Goal: Communication & Community: Answer question/provide support

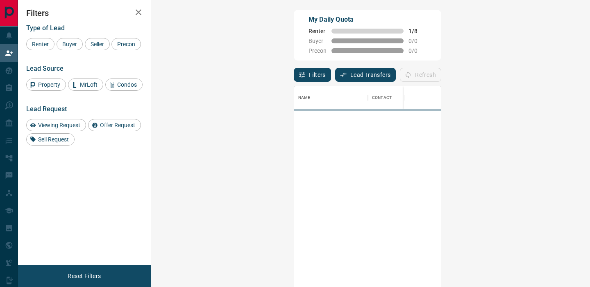
scroll to position [217, 421]
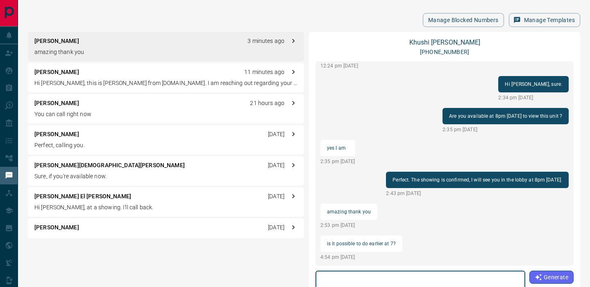
scroll to position [319, 0]
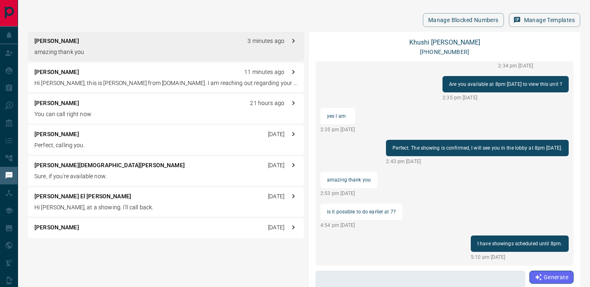
click at [476, 191] on div "Hi it’s Khushi 3:24 pm Oct 14 2025 I sent you an email with my docs and the lis…" at bounding box center [444, 163] width 258 height 205
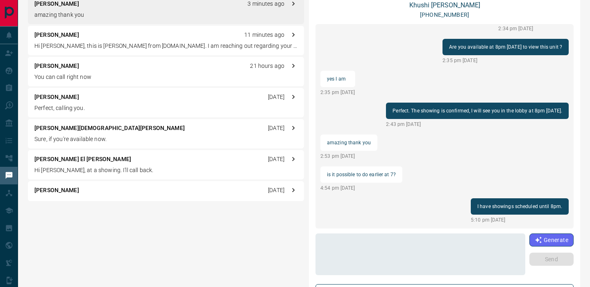
scroll to position [38, 0]
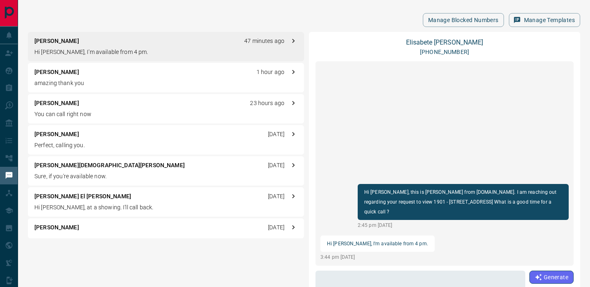
click at [148, 77] on div "[PERSON_NAME] 1 hour ago amazing thank you" at bounding box center [166, 77] width 276 height 29
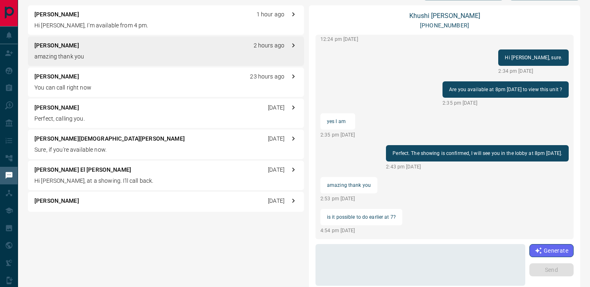
scroll to position [81, 0]
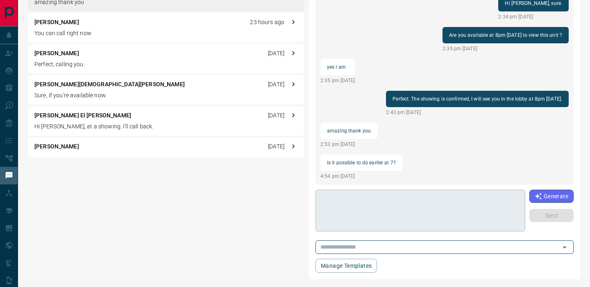
click at [353, 204] on textarea at bounding box center [420, 211] width 198 height 35
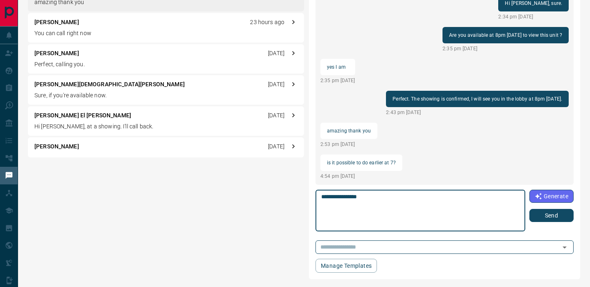
click at [378, 200] on textarea "**********" at bounding box center [419, 211] width 197 height 35
type textarea "**********"
click at [560, 214] on button "Send" at bounding box center [551, 215] width 44 height 13
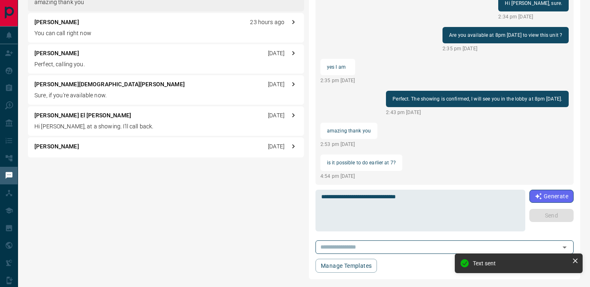
scroll to position [319, 0]
